Goal: Information Seeking & Learning: Learn about a topic

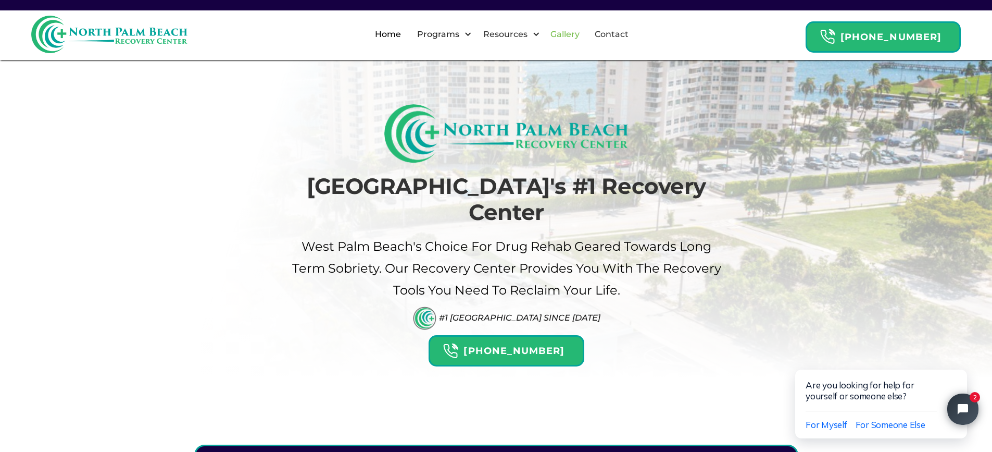
click at [577, 33] on link "Gallery" at bounding box center [565, 34] width 42 height 33
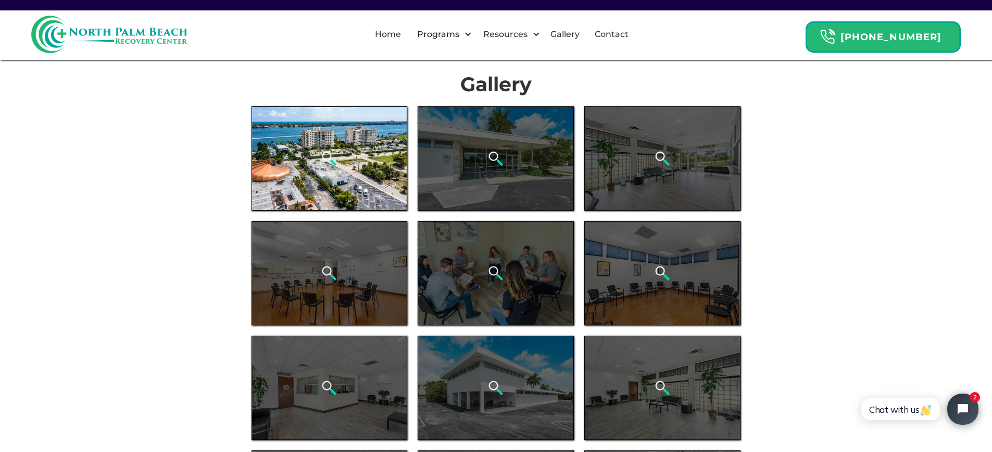
click at [336, 163] on img "open lightbox" at bounding box center [329, 159] width 16 height 16
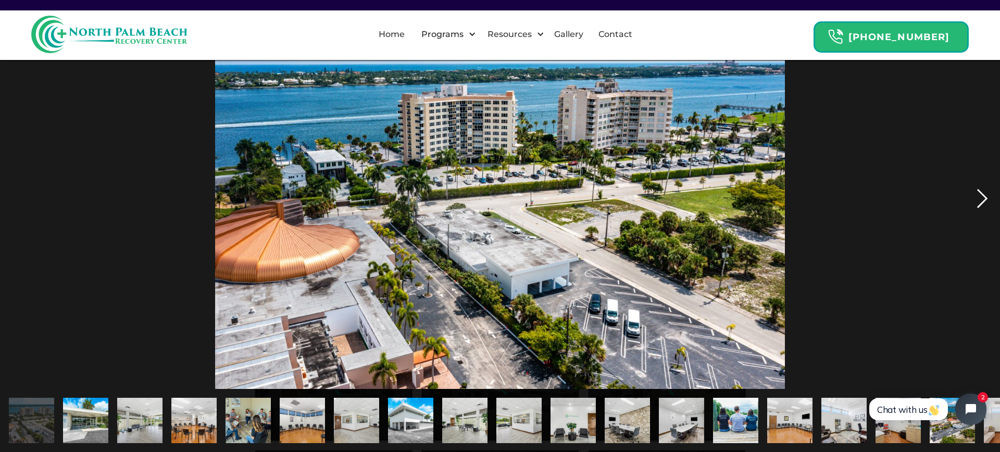
click at [982, 201] on div "next image" at bounding box center [982, 198] width 35 height 379
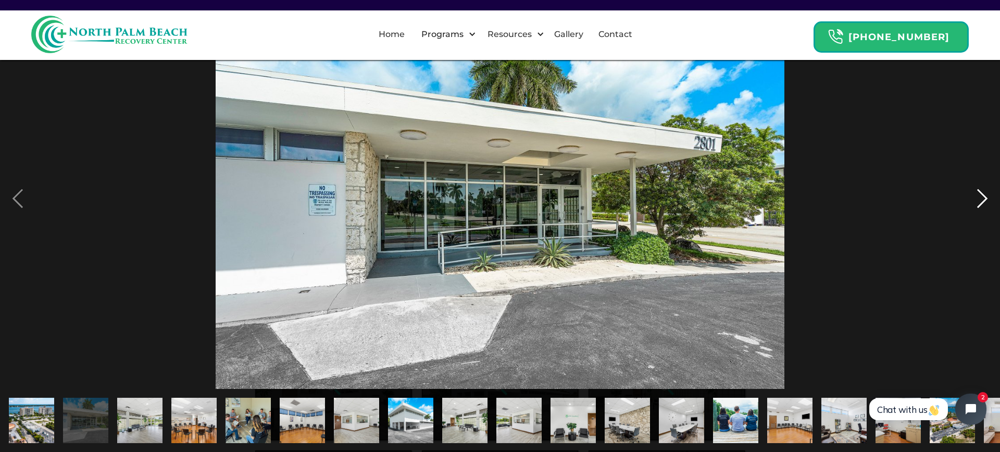
click at [978, 198] on div "next image" at bounding box center [982, 198] width 35 height 379
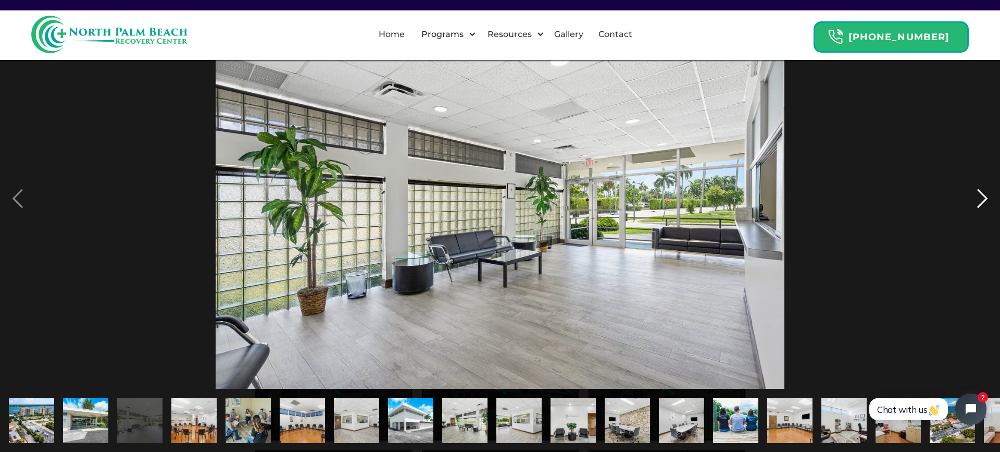
click at [982, 201] on div "next image" at bounding box center [982, 198] width 35 height 379
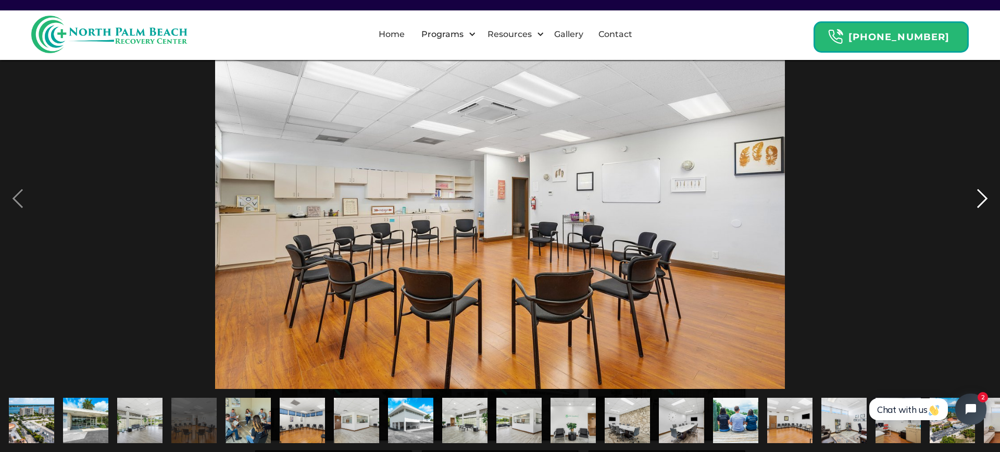
click at [983, 198] on div "next image" at bounding box center [982, 198] width 35 height 379
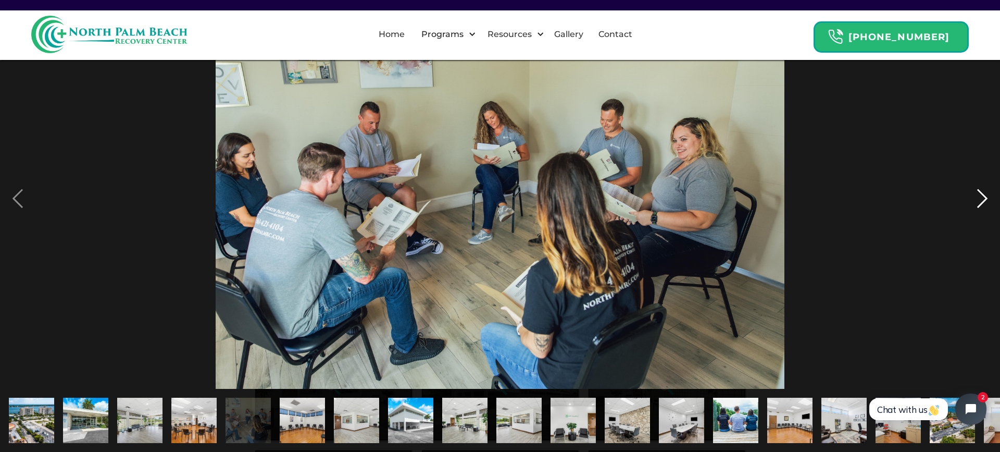
click at [983, 198] on div "next image" at bounding box center [982, 198] width 35 height 379
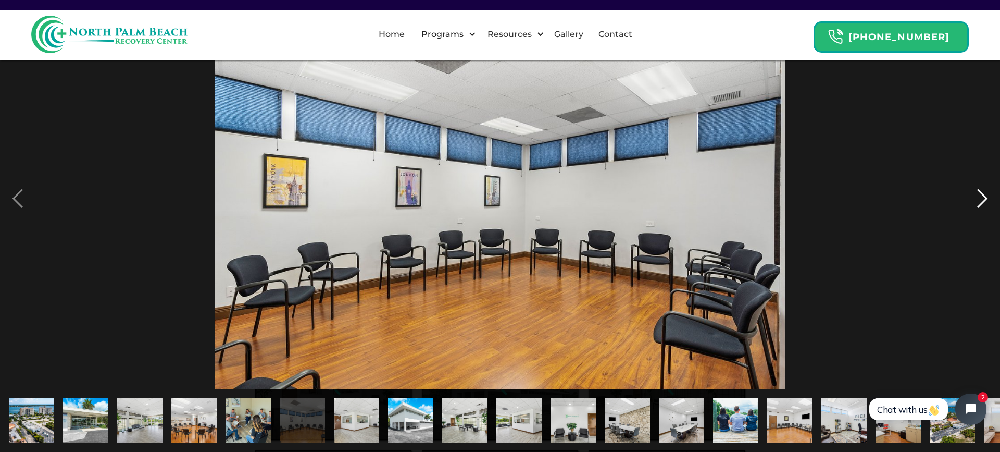
click at [979, 198] on div "next image" at bounding box center [982, 198] width 35 height 379
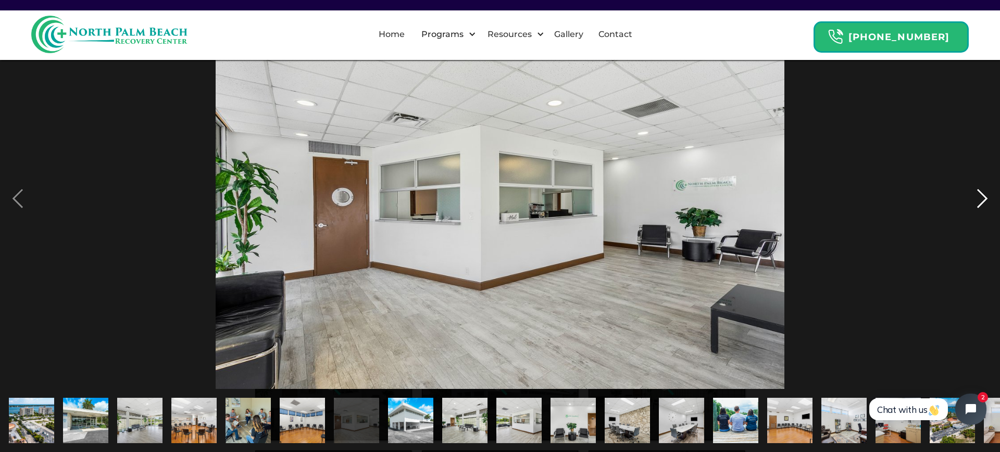
click at [976, 202] on div "next image" at bounding box center [982, 198] width 35 height 379
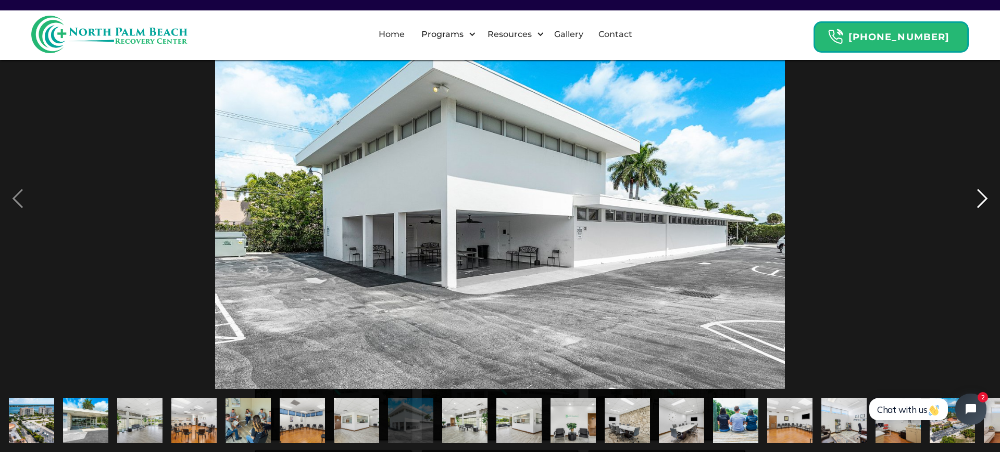
click at [984, 203] on div "next image" at bounding box center [982, 198] width 35 height 379
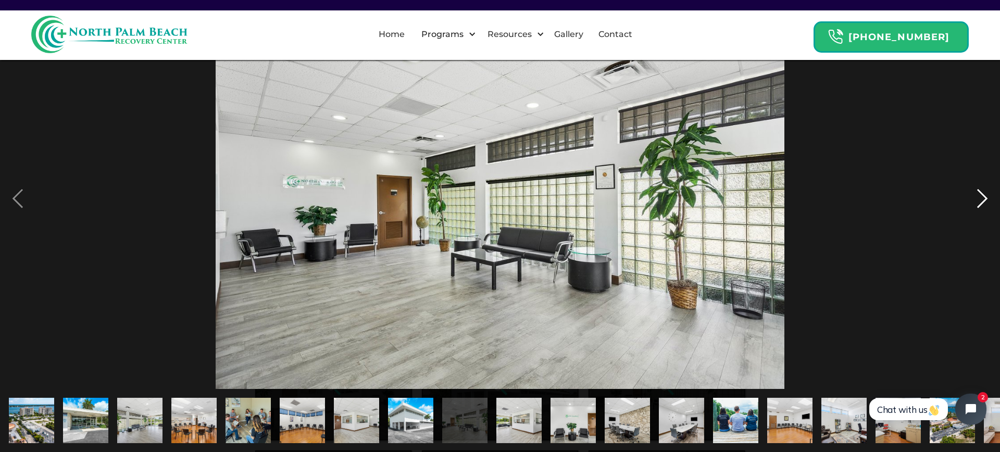
click at [984, 203] on div "next image" at bounding box center [982, 198] width 35 height 379
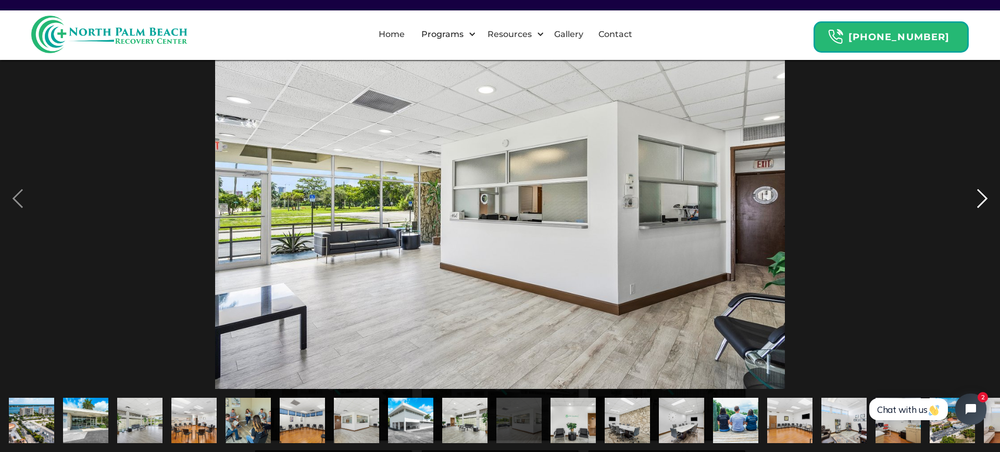
click at [984, 203] on div "next image" at bounding box center [982, 198] width 35 height 379
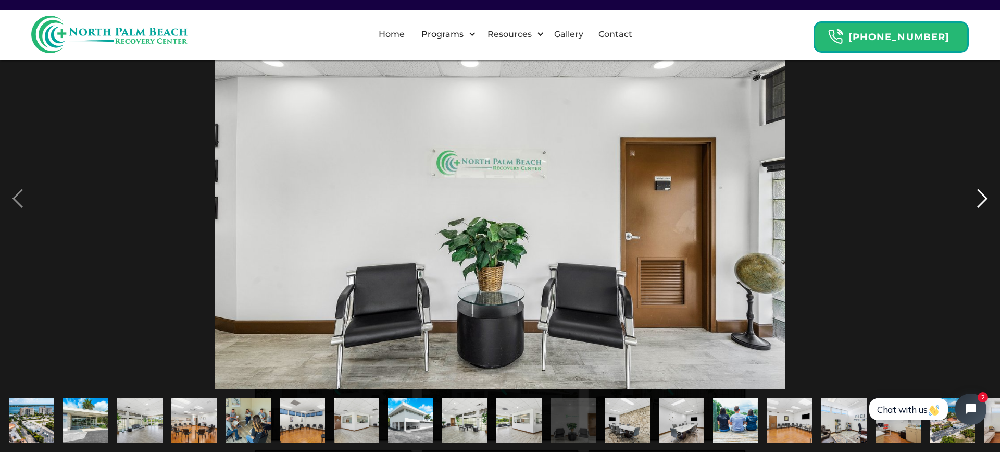
click at [984, 203] on div "next image" at bounding box center [982, 198] width 35 height 379
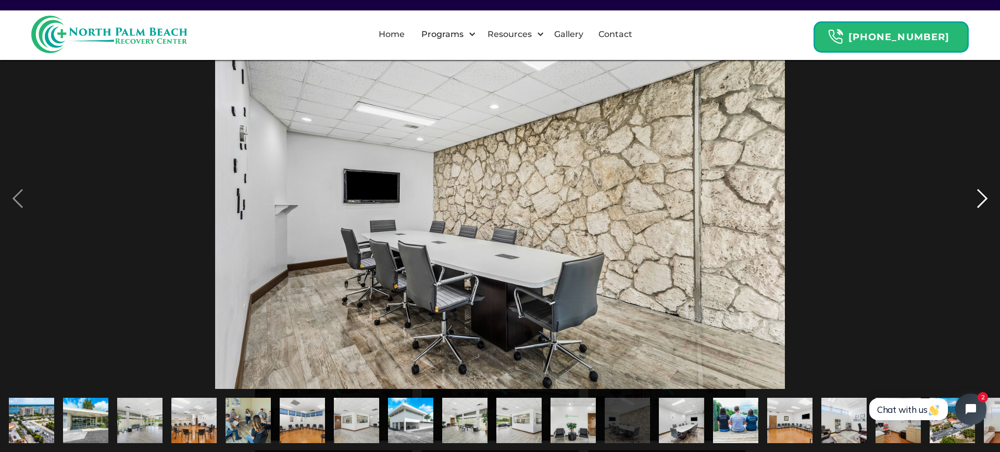
click at [984, 203] on div "next image" at bounding box center [982, 198] width 35 height 379
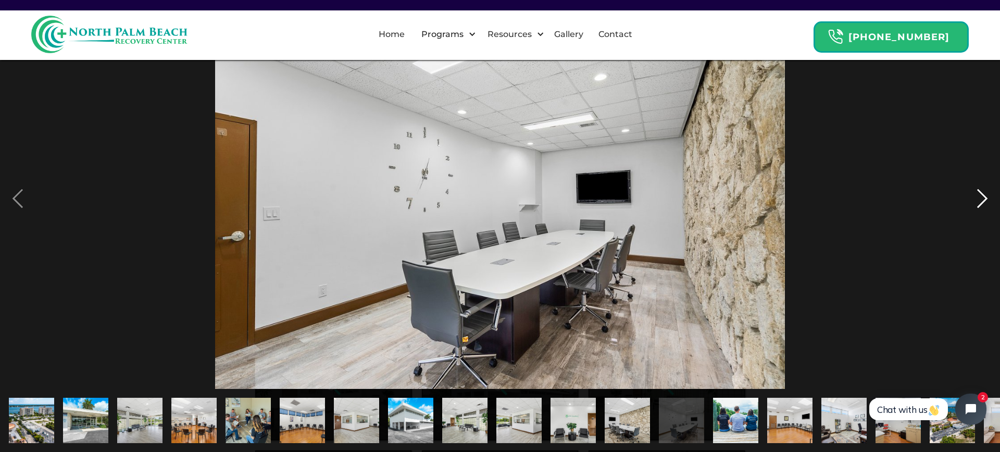
click at [985, 203] on div "next image" at bounding box center [982, 198] width 35 height 379
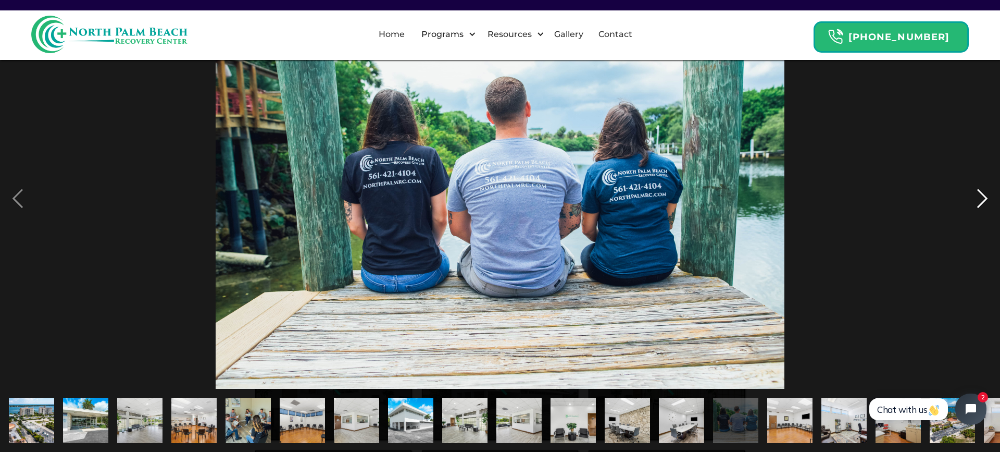
click at [977, 201] on div "next image" at bounding box center [982, 198] width 35 height 379
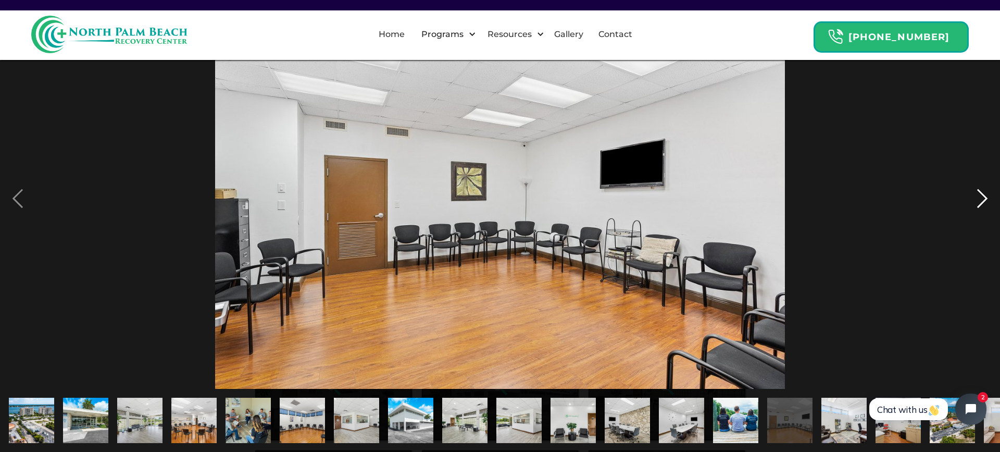
click at [977, 201] on div "next image" at bounding box center [982, 198] width 35 height 379
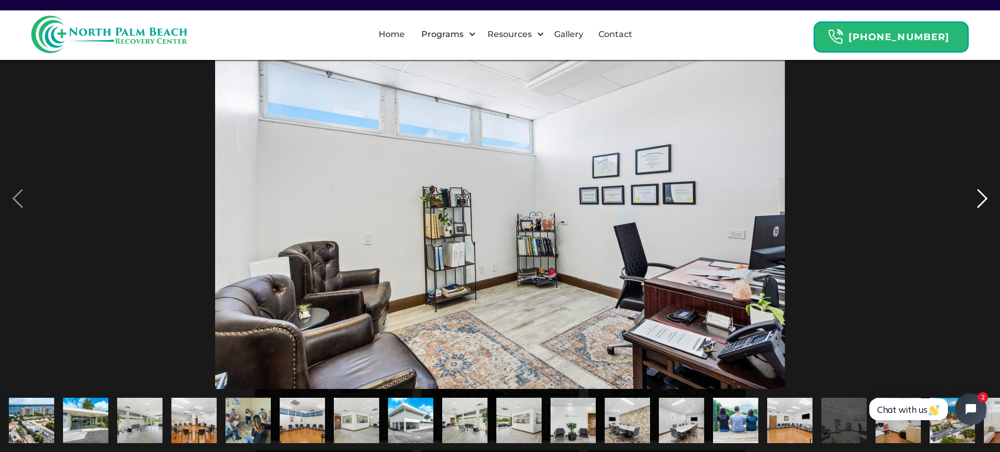
click at [984, 194] on div "next image" at bounding box center [982, 198] width 35 height 379
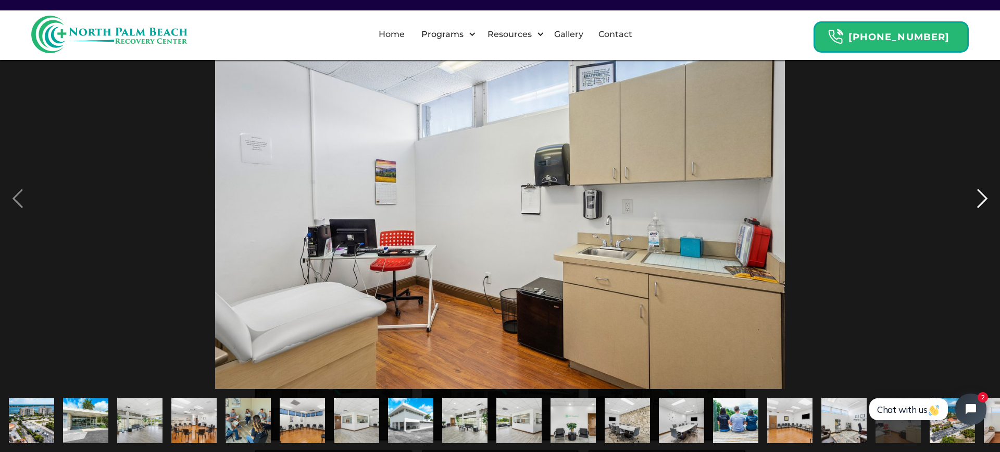
click at [977, 200] on div "next image" at bounding box center [982, 198] width 35 height 379
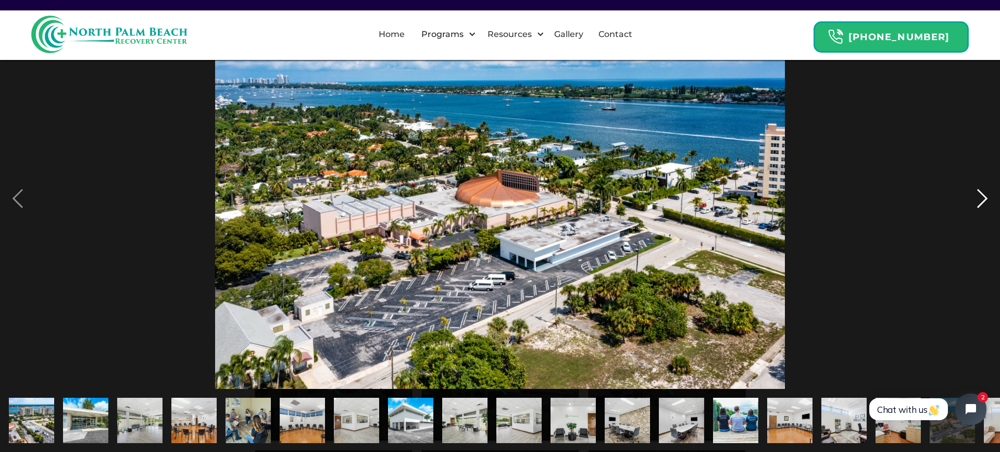
click at [977, 200] on div "next image" at bounding box center [982, 198] width 35 height 379
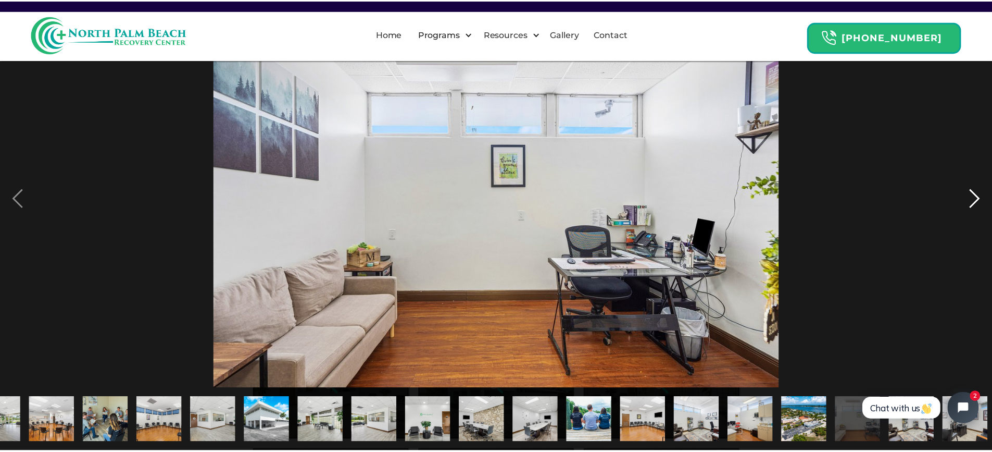
scroll to position [0, 146]
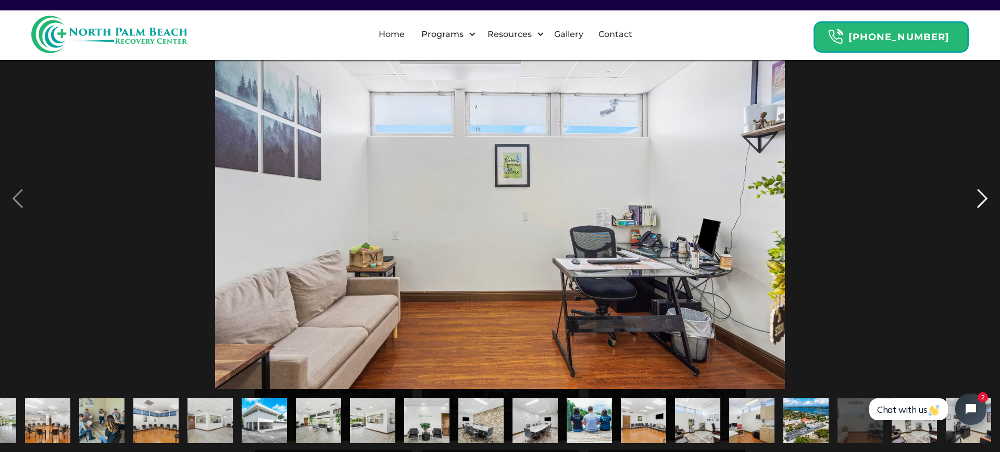
click at [977, 200] on div "next image" at bounding box center [982, 198] width 35 height 379
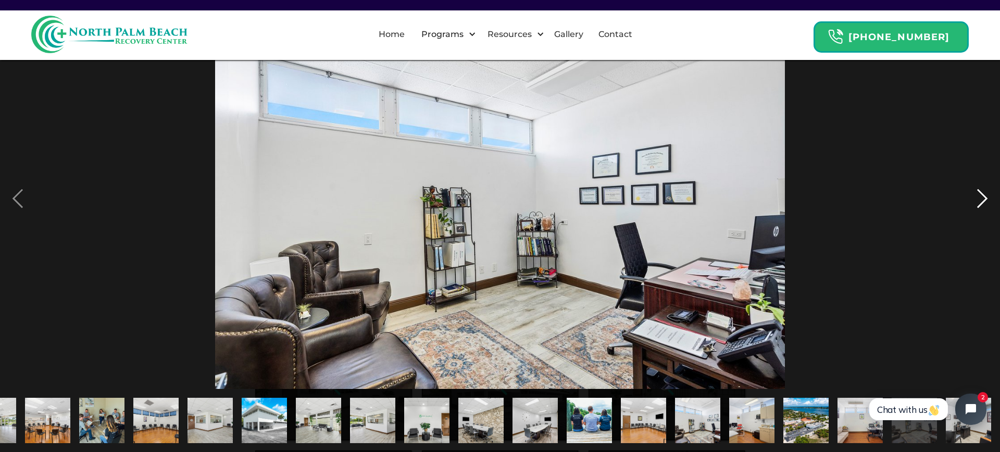
click at [977, 200] on div "next image" at bounding box center [982, 198] width 35 height 379
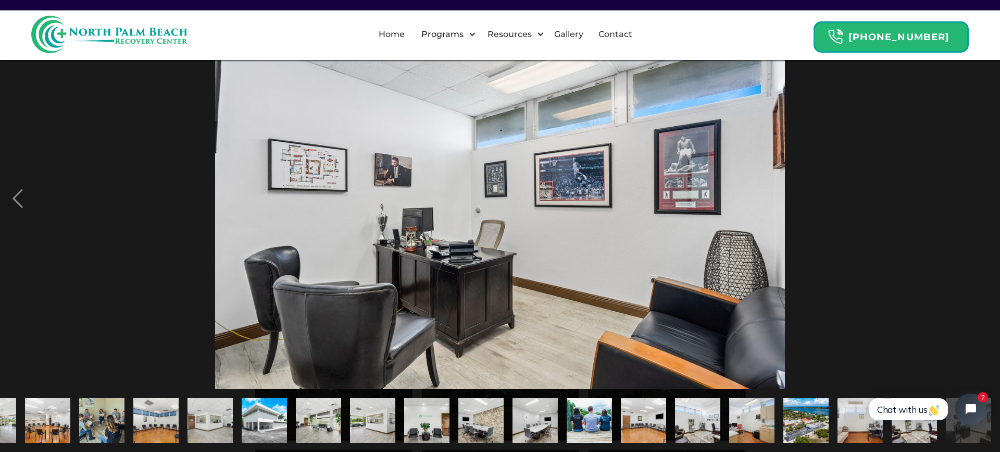
click at [977, 200] on div "next image" at bounding box center [982, 198] width 35 height 379
click at [992, 208] on div "next image" at bounding box center [982, 198] width 35 height 379
click at [965, 228] on div "next image" at bounding box center [982, 198] width 35 height 379
drag, startPoint x: 905, startPoint y: 218, endPoint x: 815, endPoint y: 199, distance: 91.9
click at [901, 211] on div at bounding box center [500, 198] width 1000 height 379
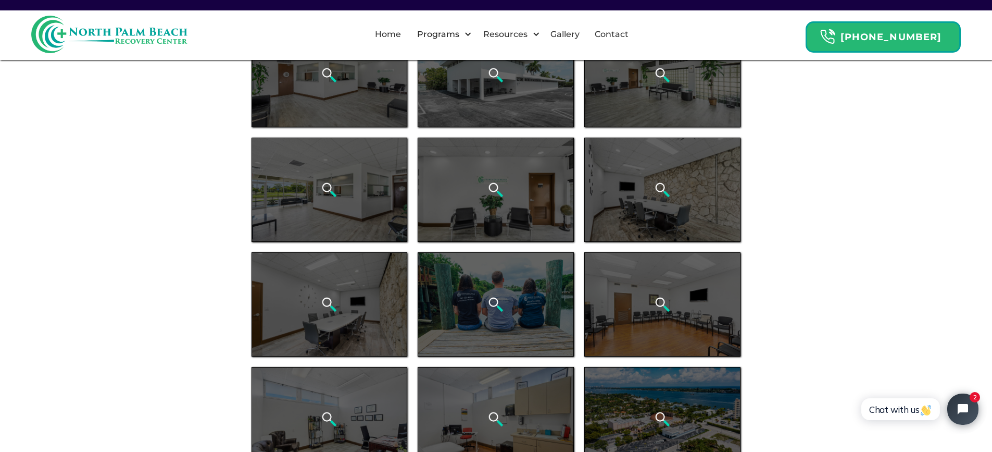
scroll to position [0, 0]
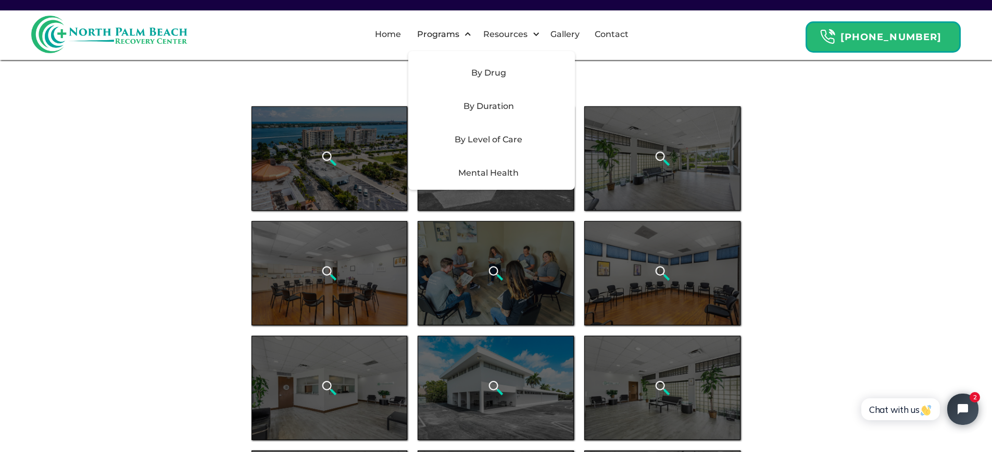
click at [507, 141] on div "By Level of Care" at bounding box center [489, 139] width 148 height 12
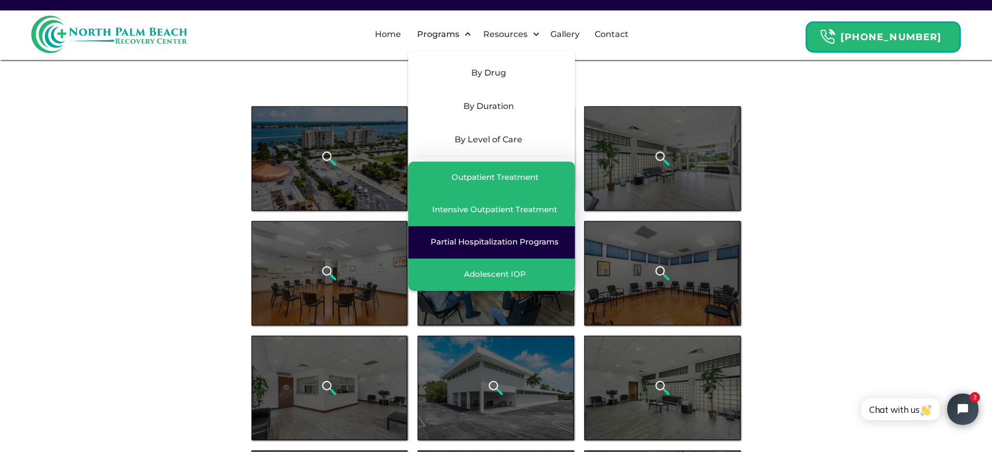
click at [503, 248] on link "Partial Hospitalization Programs" at bounding box center [491, 242] width 167 height 32
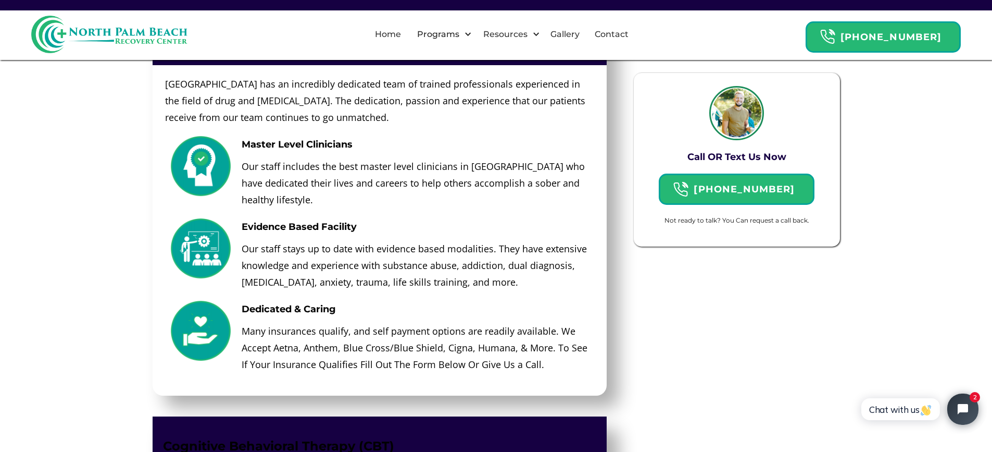
scroll to position [2396, 0]
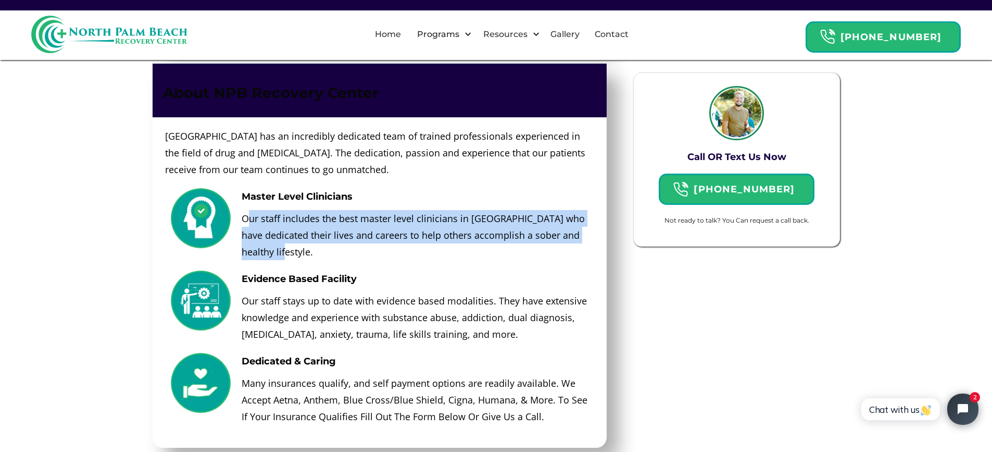
drag, startPoint x: 323, startPoint y: 235, endPoint x: 251, endPoint y: 205, distance: 78.9
click at [251, 210] on p "Our staff includes the best master level clinicians in Palm Beach who have dedi…" at bounding box center [415, 235] width 347 height 50
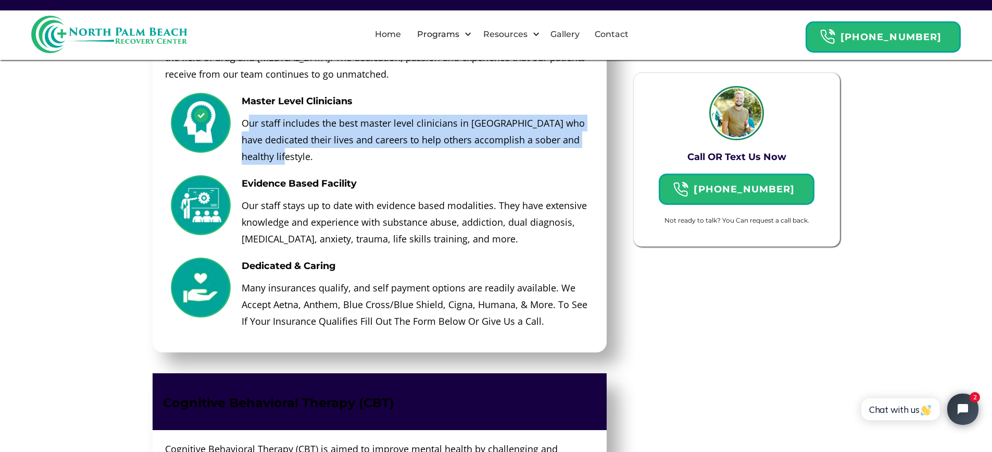
scroll to position [2500, 0]
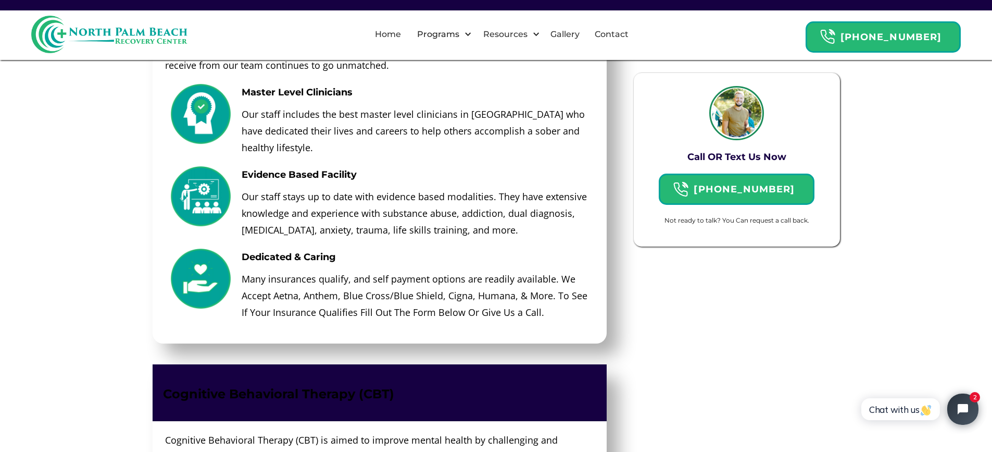
click at [368, 170] on div "Evidence Based Facility Our staff stays up to date with evidence based modaliti…" at bounding box center [415, 207] width 358 height 82
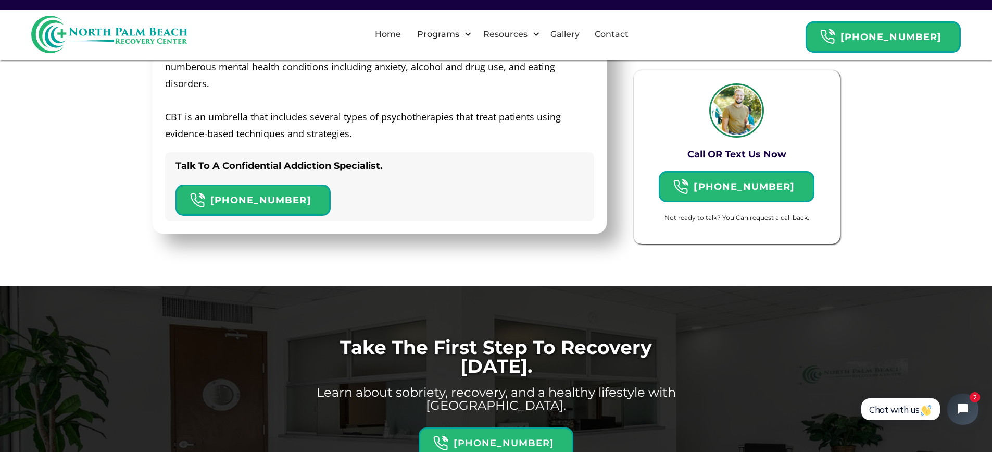
scroll to position [2812, 0]
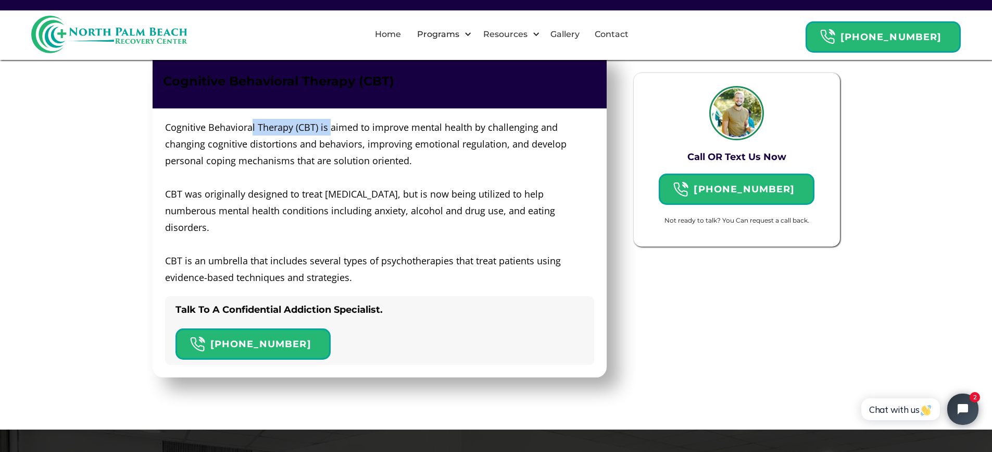
drag, startPoint x: 258, startPoint y: 105, endPoint x: 330, endPoint y: 107, distance: 71.9
click at [330, 119] on p "Cognitive Behavioral Therapy (CBT) is aimed to improve mental health by challen…" at bounding box center [379, 202] width 429 height 167
click at [466, 150] on p "Cognitive Behavioral Therapy (CBT) is aimed to improve mental health by challen…" at bounding box center [379, 202] width 429 height 167
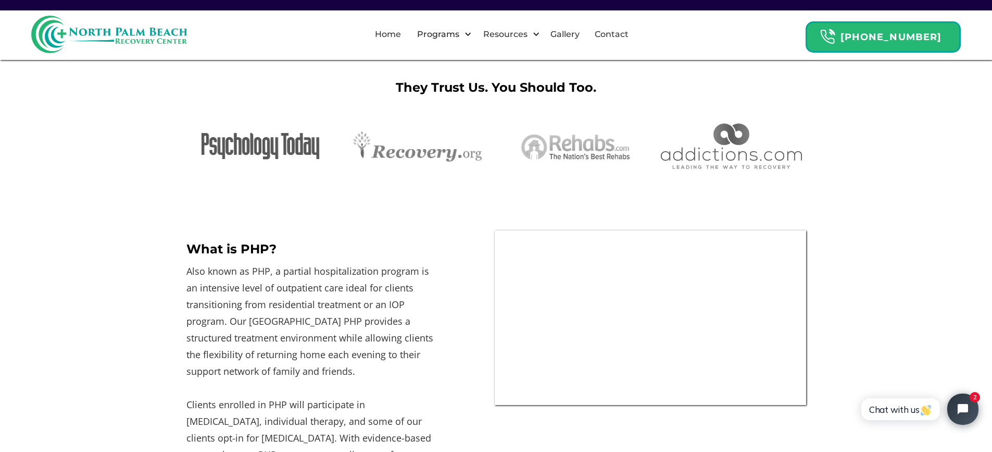
scroll to position [0, 0]
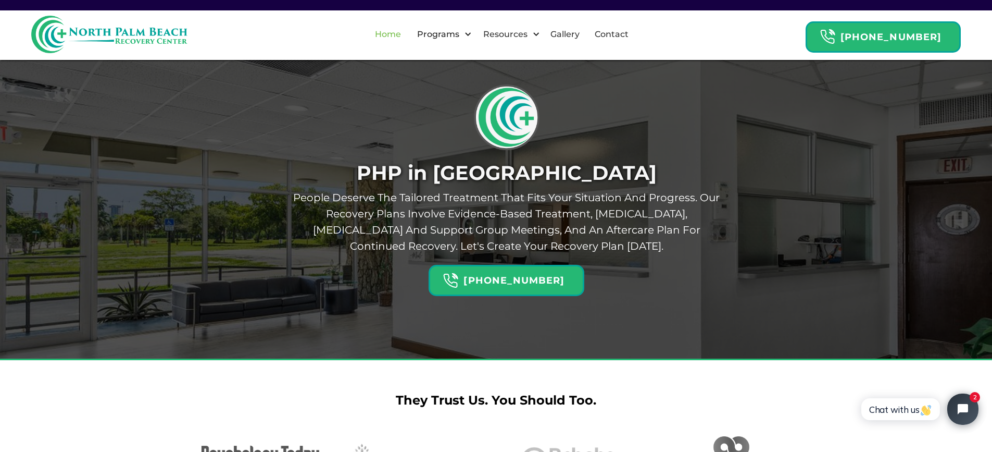
click at [407, 32] on link "Home" at bounding box center [388, 34] width 39 height 33
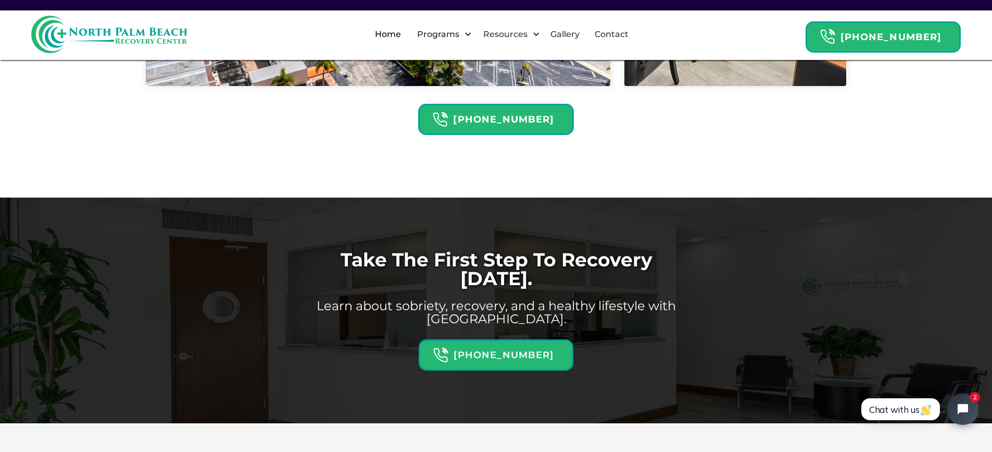
scroll to position [3281, 0]
